Goal: Information Seeking & Learning: Understand process/instructions

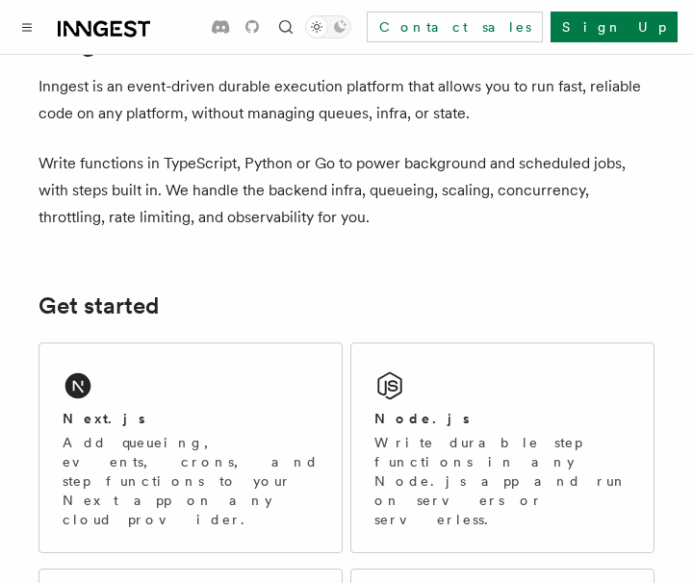
scroll to position [115, 0]
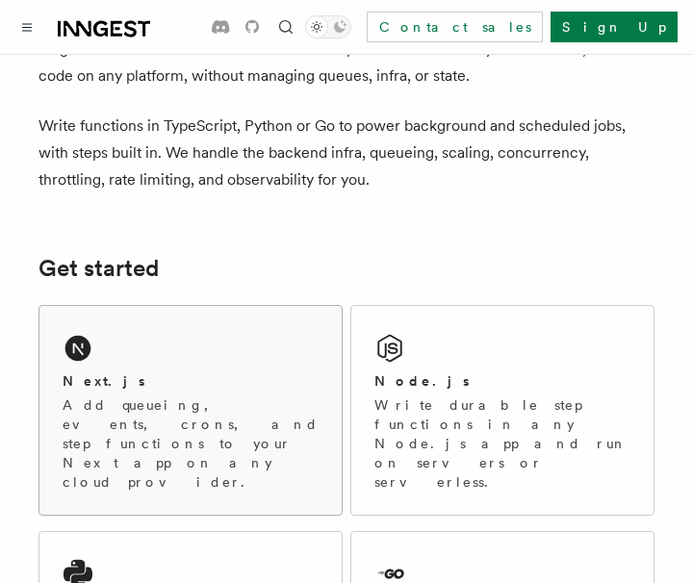
click at [102, 395] on p "Add queueing, events, crons, and step functions to your Next app on any cloud p…" at bounding box center [191, 443] width 256 height 96
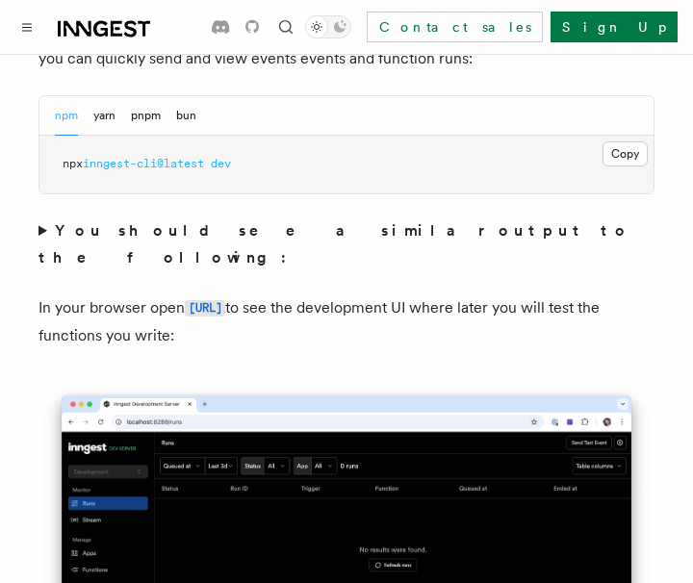
scroll to position [1526, 0]
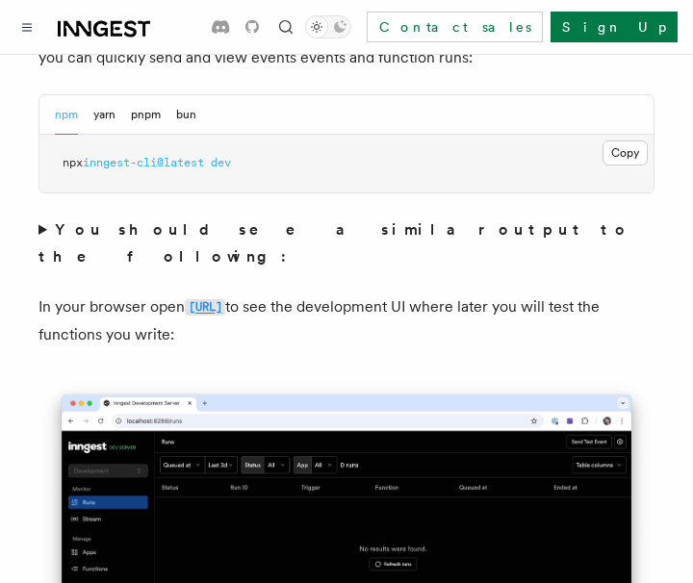
click at [225, 299] on code "[URL]" at bounding box center [205, 307] width 40 height 16
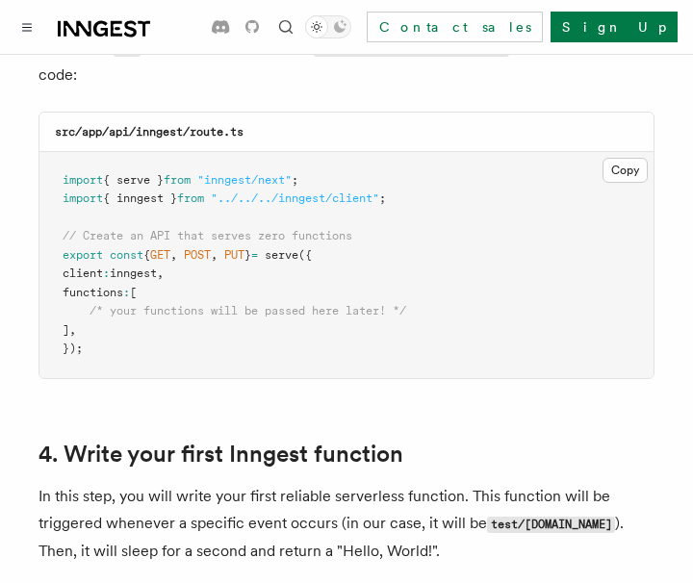
scroll to position [2803, 0]
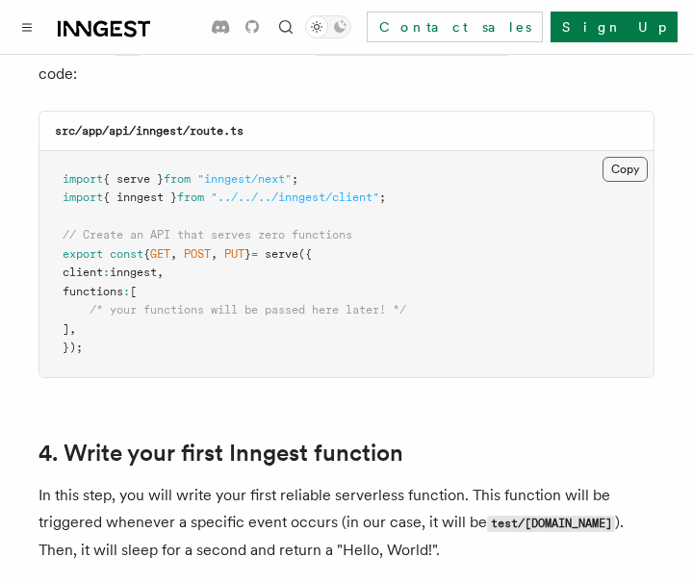
click at [632, 157] on button "Copy Copied" at bounding box center [624, 169] width 45 height 25
click at [268, 482] on p "In this step, you will write your first reliable serverless function. This func…" at bounding box center [346, 523] width 616 height 82
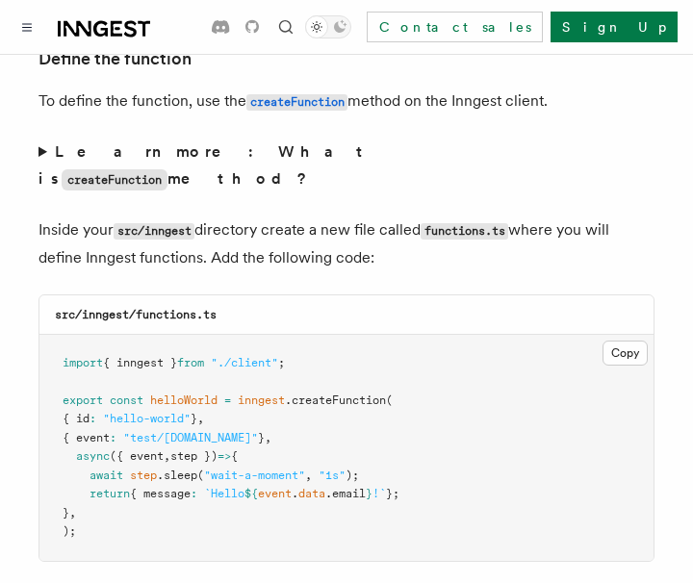
scroll to position [3361, 0]
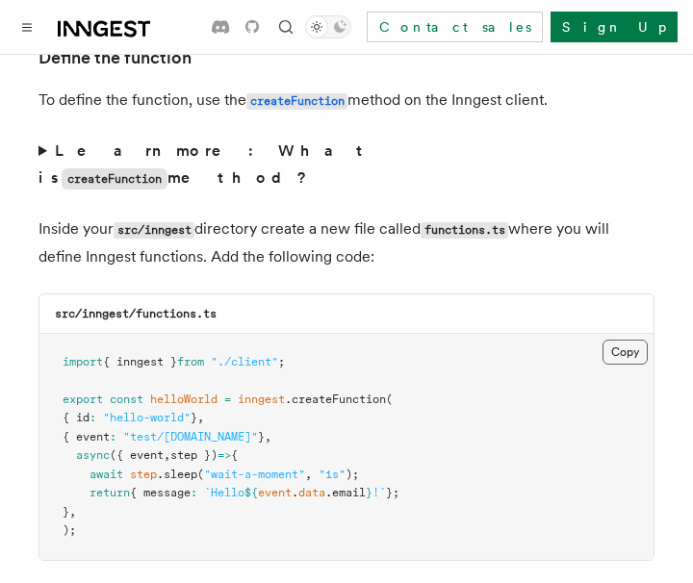
click at [631, 340] on button "Copy Copied" at bounding box center [624, 352] width 45 height 25
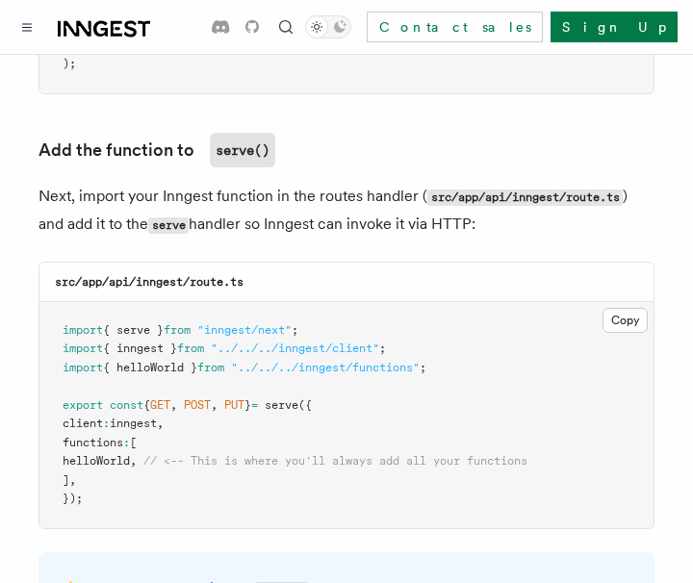
scroll to position [3829, 0]
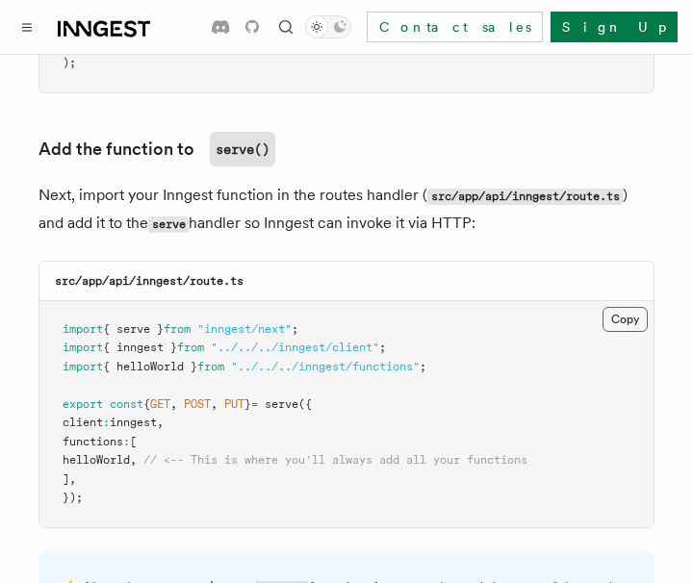
click at [633, 307] on button "Copy Copied" at bounding box center [624, 319] width 45 height 25
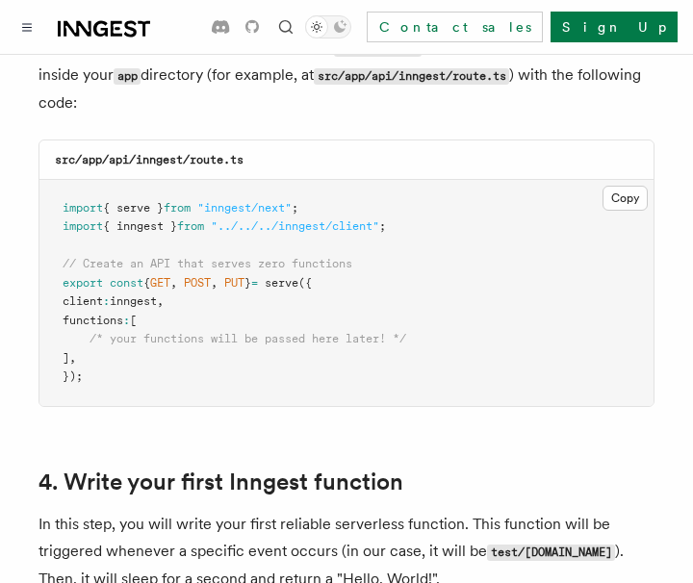
scroll to position [2674, 0]
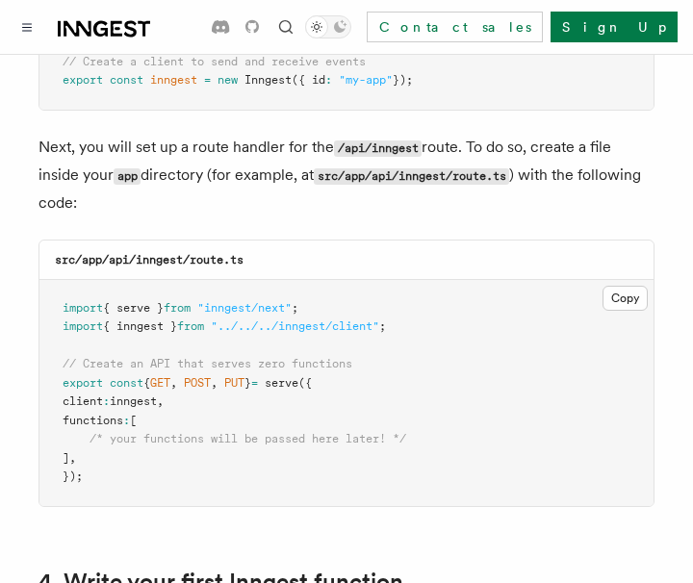
click at [107, 252] on h3 "src/app/api/inngest/route.ts" at bounding box center [149, 259] width 189 height 15
click at [140, 253] on code "src/app/api/inngest/route.ts" at bounding box center [149, 259] width 189 height 13
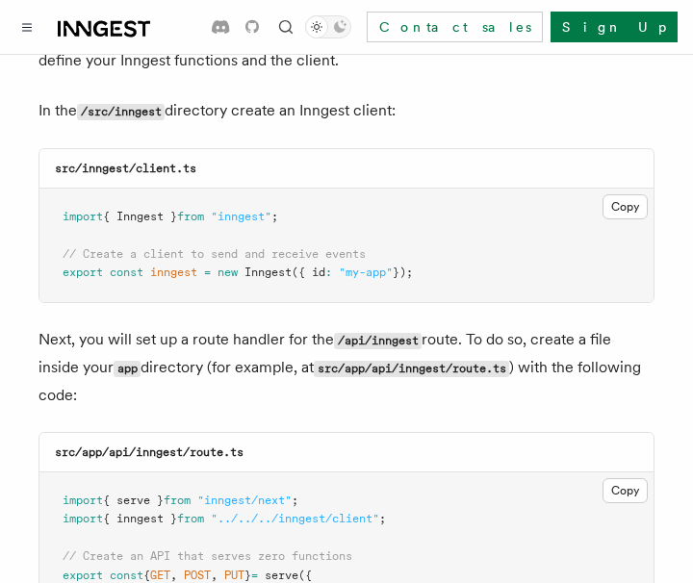
scroll to position [2578, 0]
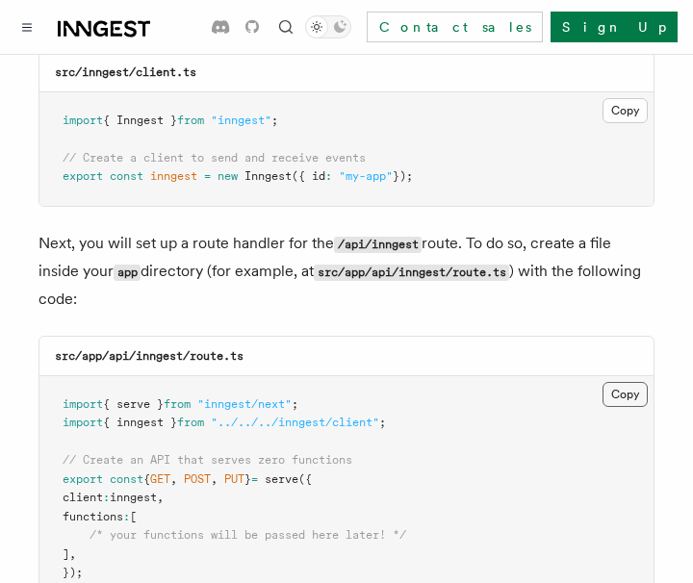
click at [622, 382] on button "Copy Copied" at bounding box center [624, 394] width 45 height 25
